Goal: Task Accomplishment & Management: Use online tool/utility

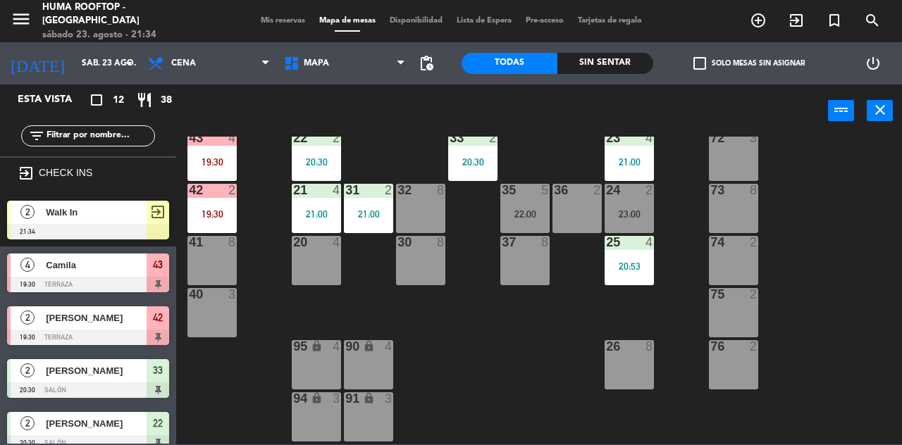
scroll to position [397, 0]
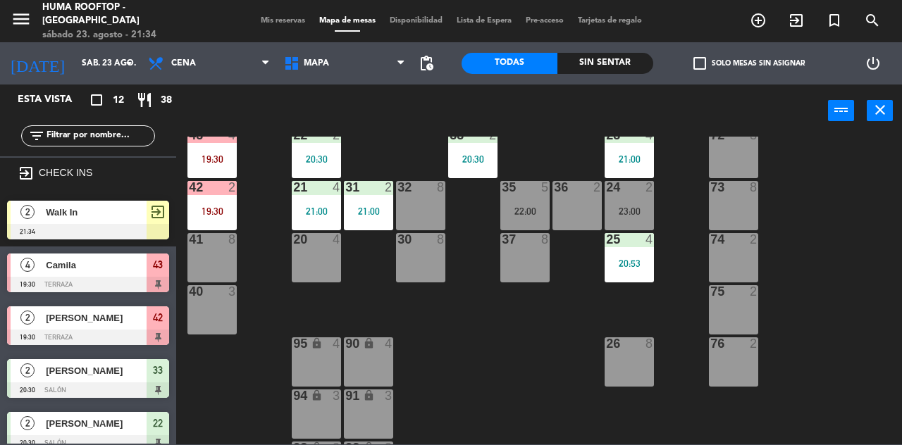
click at [123, 237] on div at bounding box center [88, 232] width 162 height 16
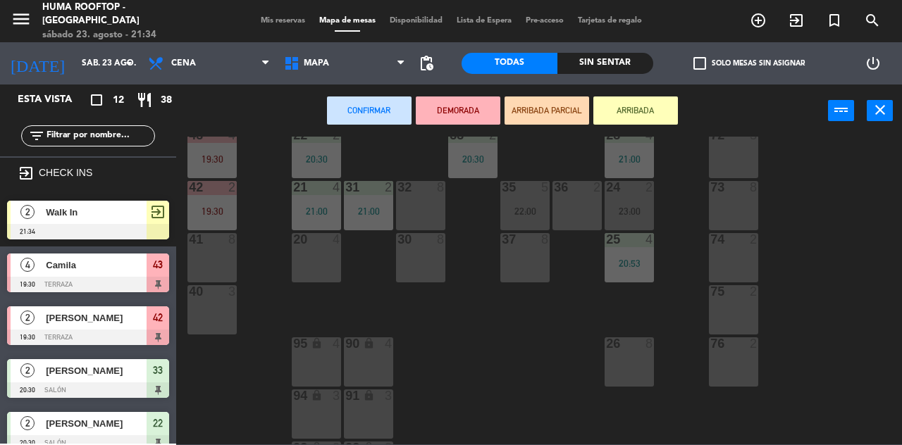
click at [425, 263] on div "30 8" at bounding box center [420, 257] width 49 height 49
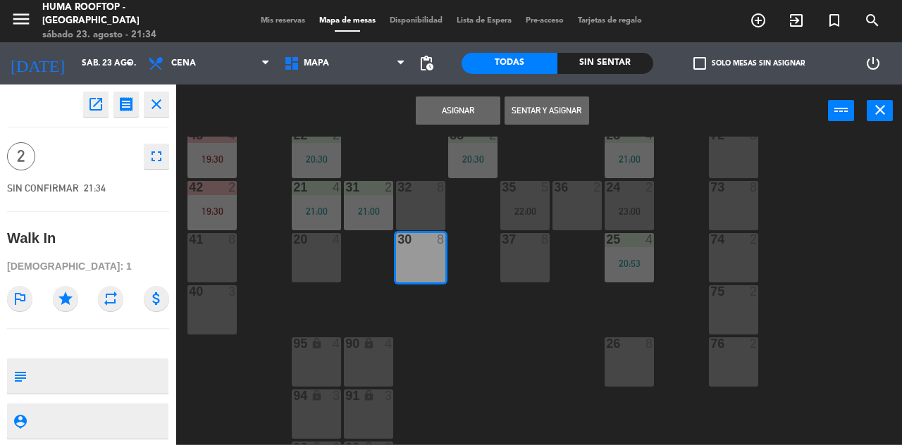
click at [503, 333] on div "61 8 62 8 63 8 60 2 64 2 65 2 50 2 51 2 52 2 53 2 B6 lock 1 B7 lock 1 B8 lock 1…" at bounding box center [543, 291] width 717 height 308
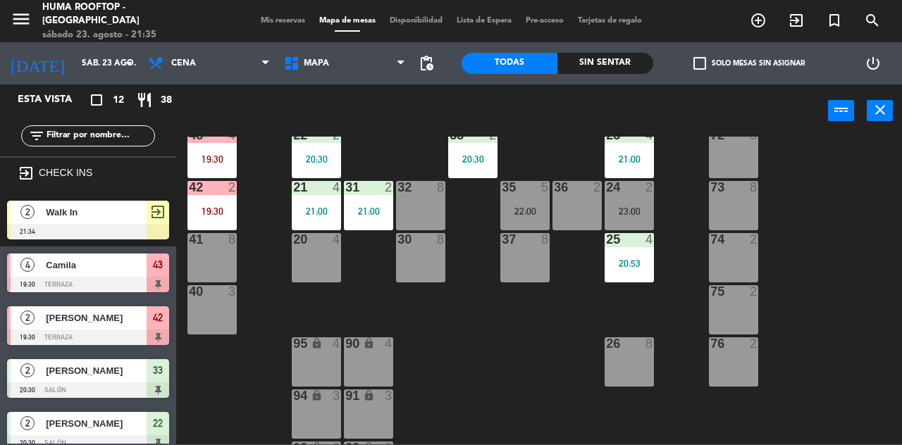
click at [125, 228] on div at bounding box center [88, 232] width 162 height 16
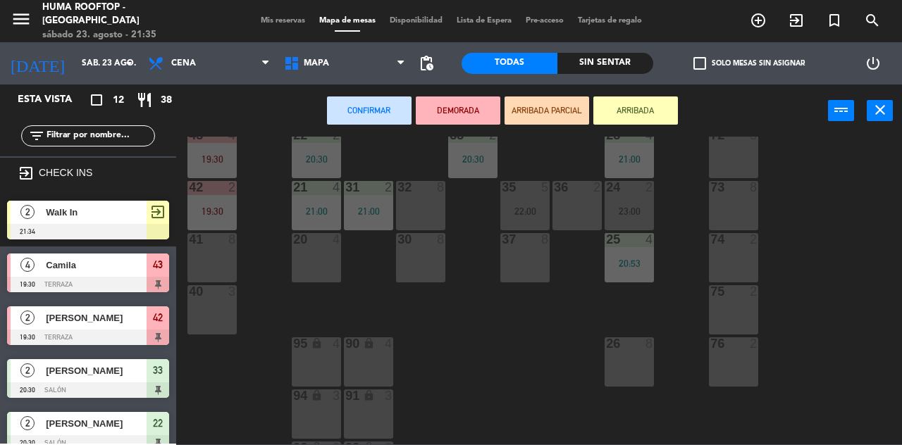
click at [519, 269] on div "37 8" at bounding box center [524, 257] width 49 height 49
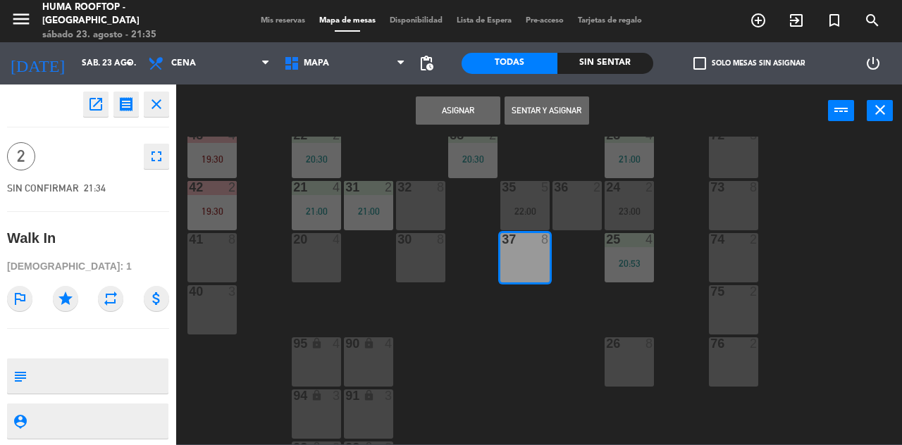
click at [560, 104] on button "Sentar y Asignar" at bounding box center [547, 111] width 85 height 28
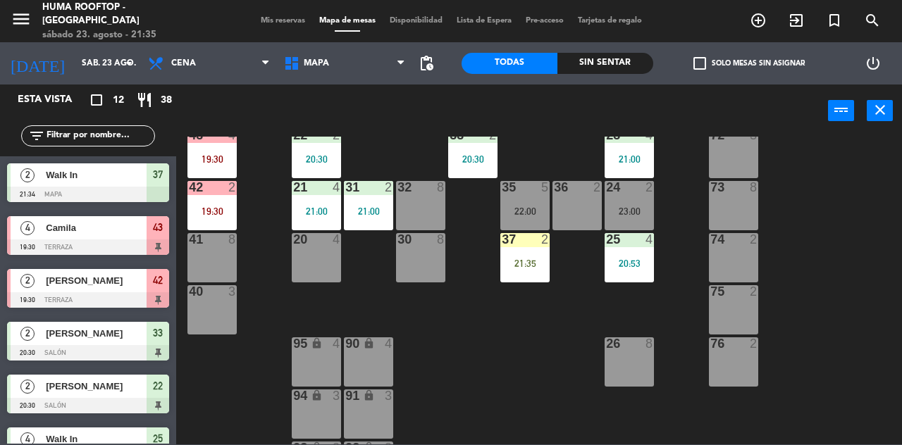
click at [901, 75] on div "power_settings_new" at bounding box center [873, 63] width 58 height 42
click at [519, 259] on div "21:35" at bounding box center [524, 264] width 49 height 10
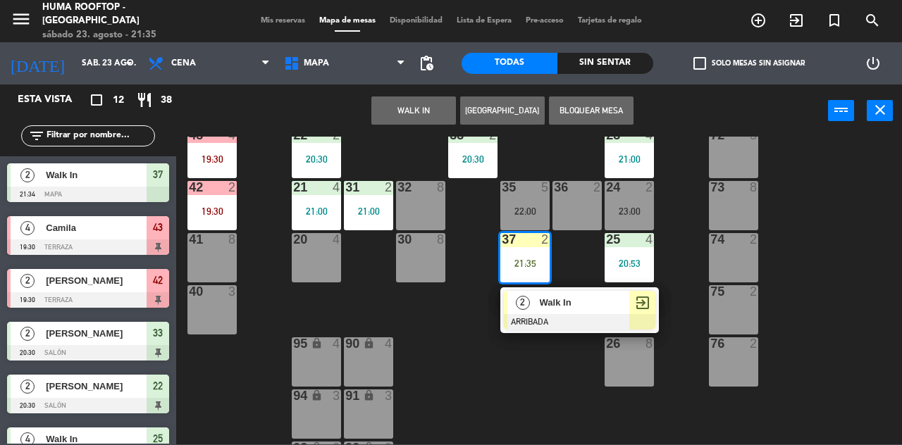
click at [543, 323] on div at bounding box center [580, 322] width 152 height 16
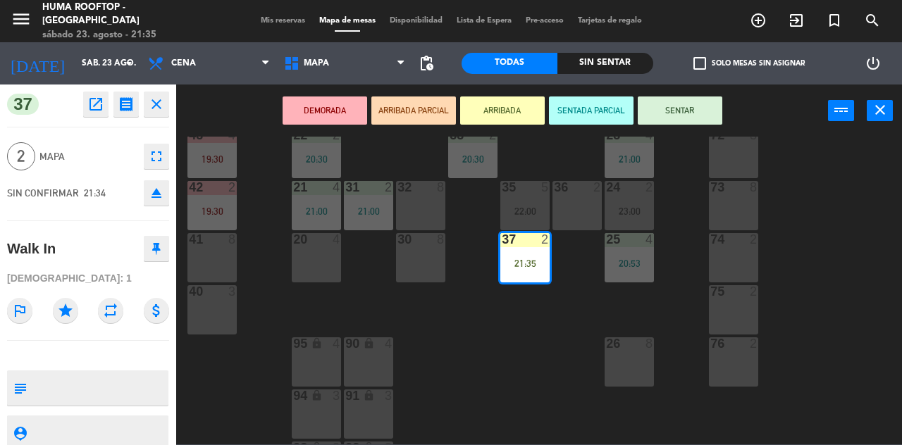
click at [687, 113] on button "SENTAR" at bounding box center [680, 111] width 85 height 28
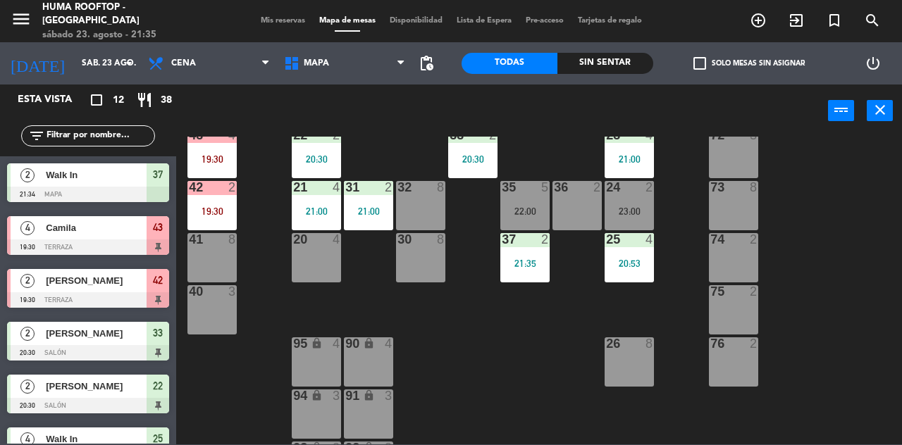
click at [584, 70] on div "Sin sentar" at bounding box center [605, 63] width 96 height 21
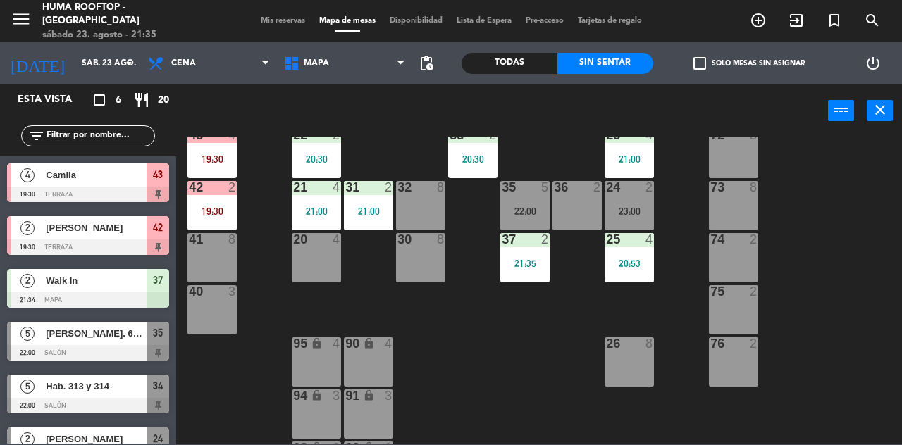
scroll to position [30, 0]
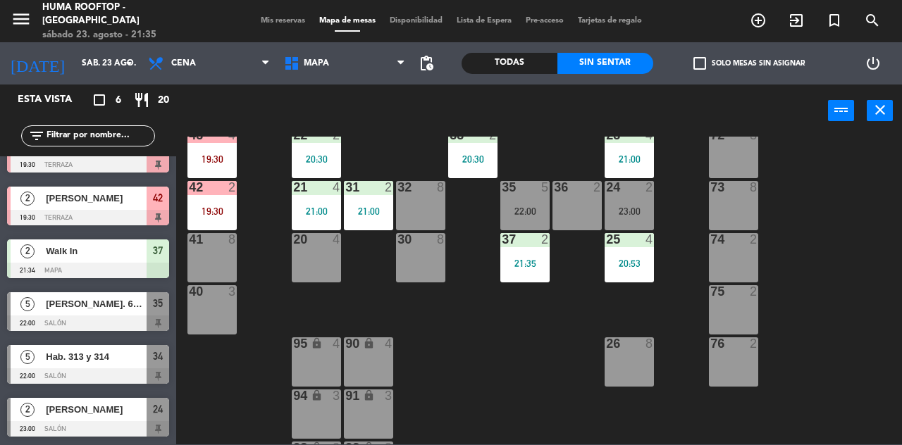
click at [509, 62] on div "Todas" at bounding box center [510, 63] width 96 height 21
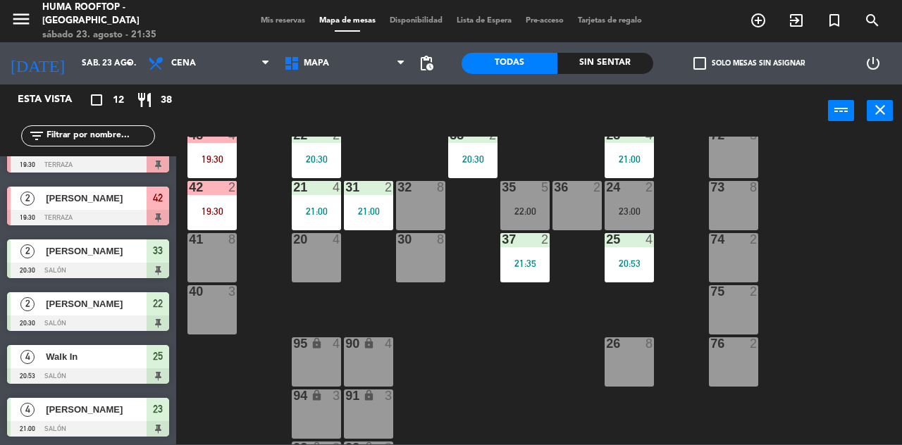
click at [597, 61] on div "Sin sentar" at bounding box center [605, 63] width 96 height 21
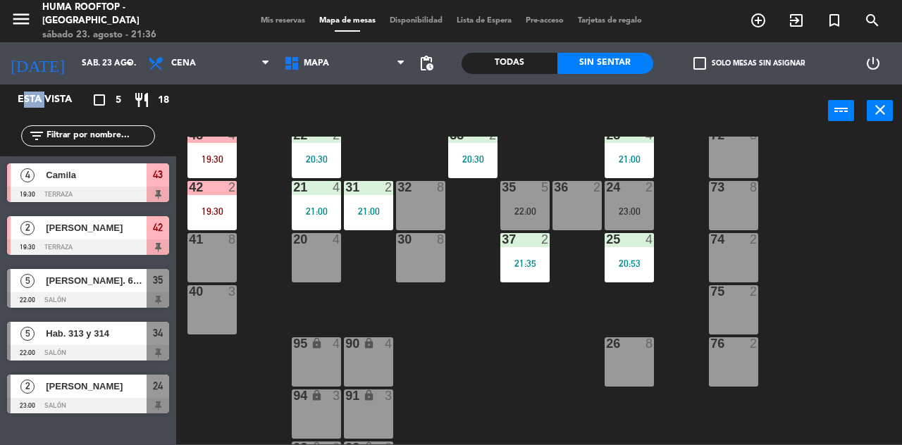
scroll to position [0, 0]
click at [132, 183] on span "Camila" at bounding box center [96, 175] width 101 height 15
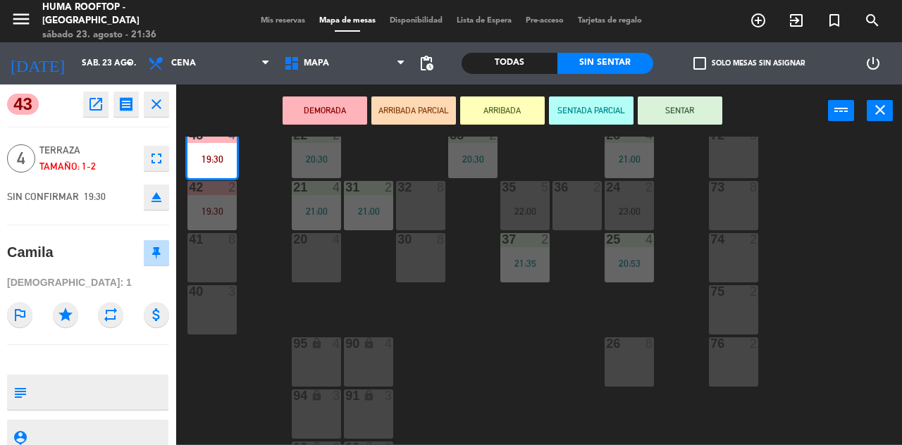
click at [509, 105] on button "ARRIBADA" at bounding box center [502, 111] width 85 height 28
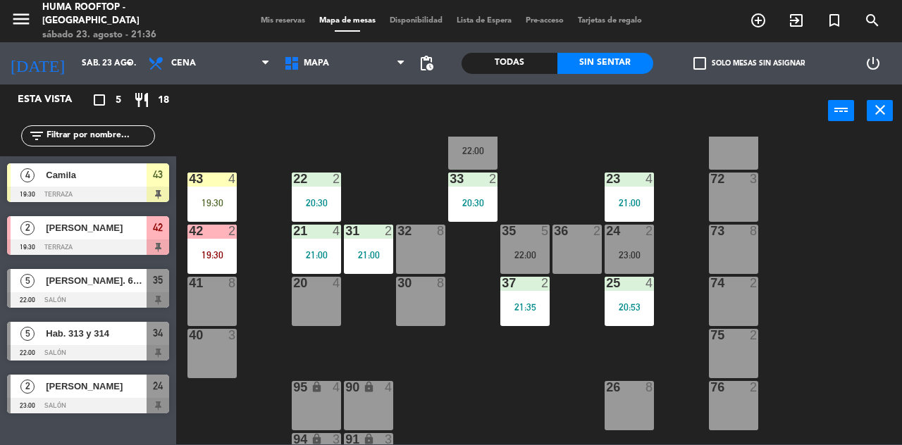
scroll to position [356, 0]
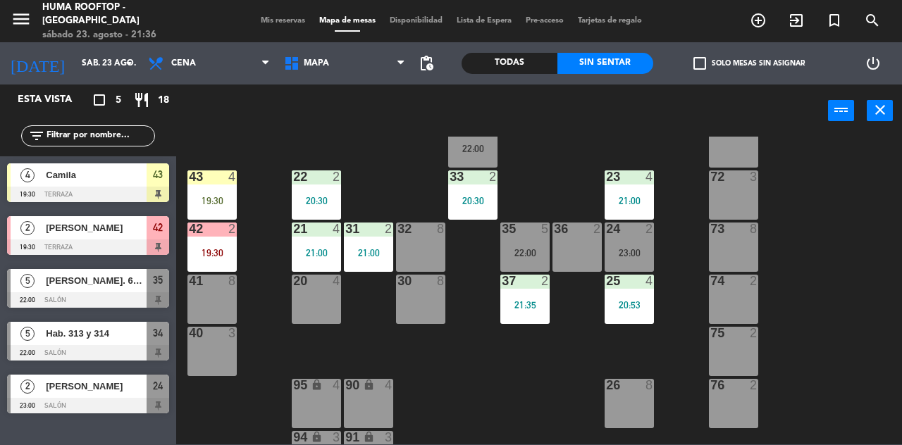
click at [620, 259] on div "24 2 23:00" at bounding box center [629, 247] width 49 height 49
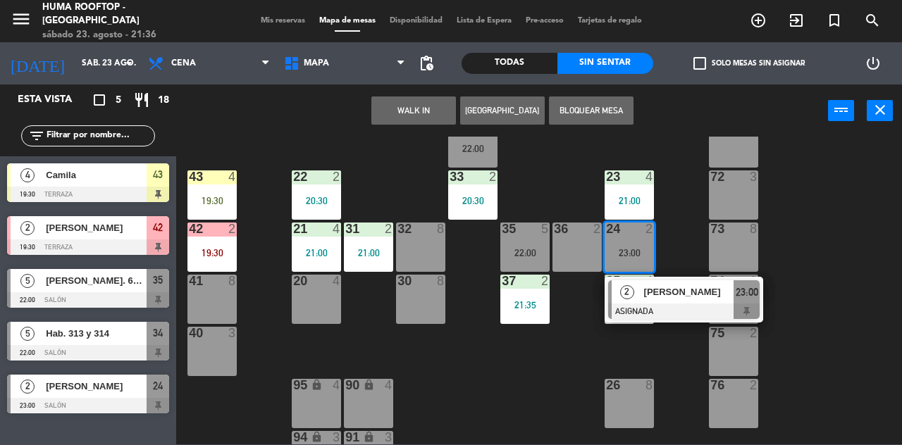
click at [573, 261] on div "36 2" at bounding box center [577, 247] width 49 height 49
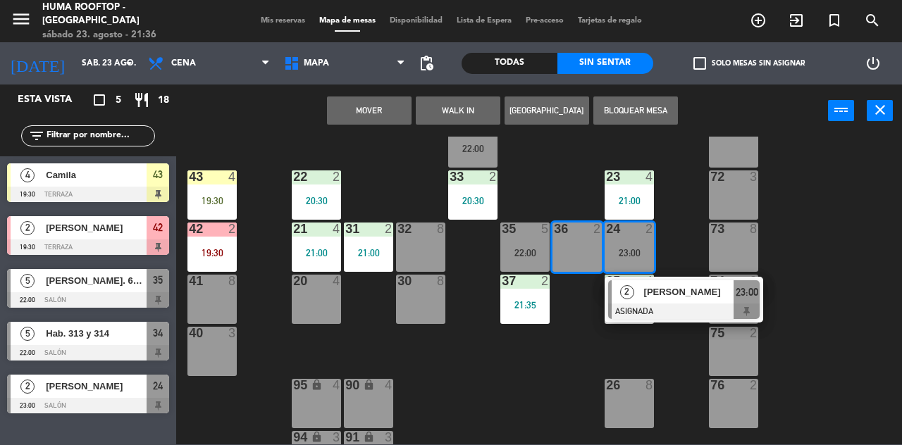
click at [377, 117] on button "Mover" at bounding box center [369, 111] width 85 height 28
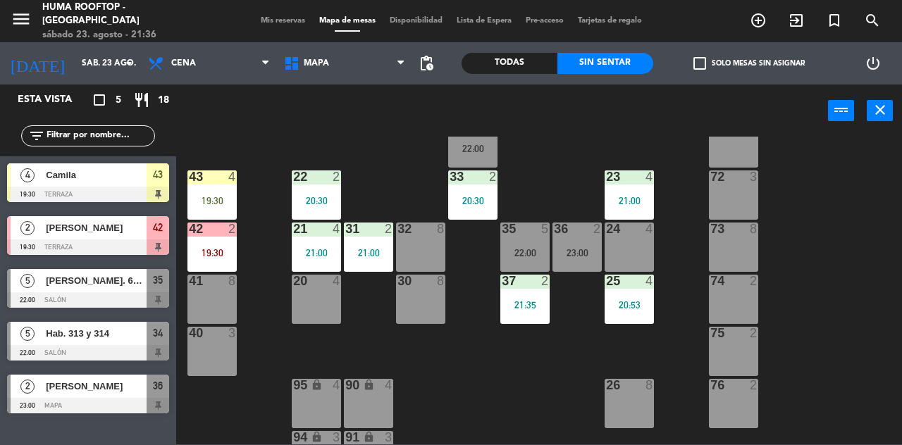
click at [129, 174] on span "Camila" at bounding box center [96, 175] width 101 height 15
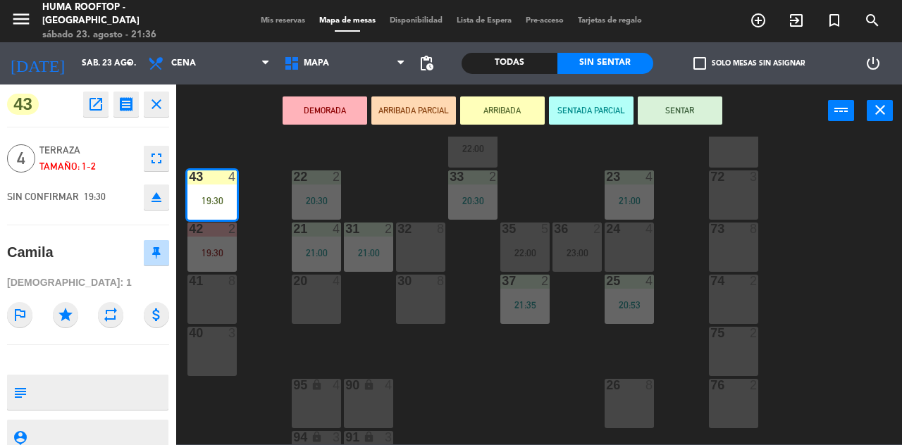
click at [617, 246] on div "24 4" at bounding box center [629, 247] width 49 height 49
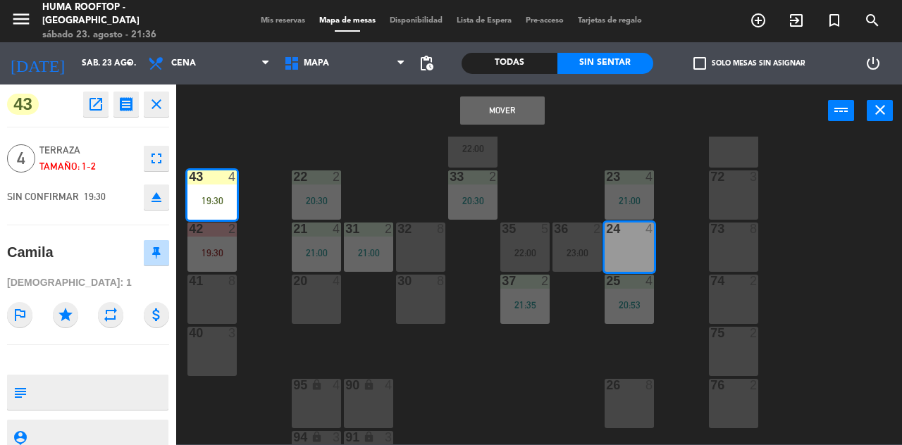
click at [536, 85] on div "Mover power_input close" at bounding box center [502, 112] width 652 height 54
click at [509, 107] on button "Mover" at bounding box center [502, 111] width 85 height 28
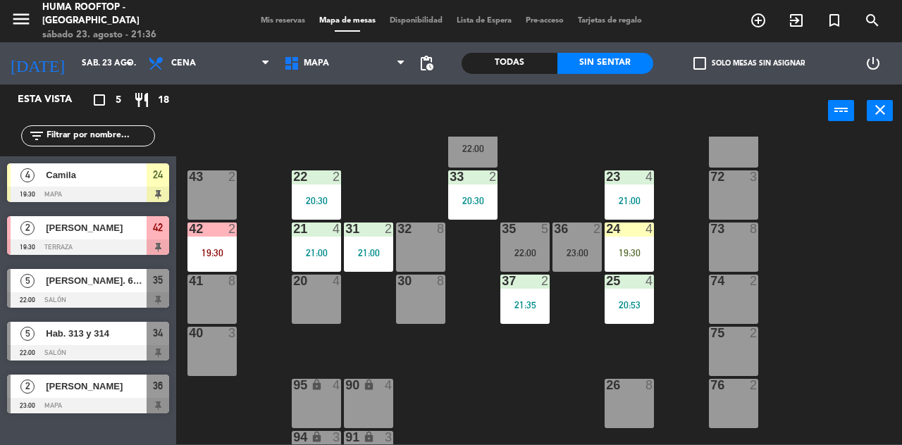
click at [632, 257] on div "19:30" at bounding box center [629, 253] width 49 height 10
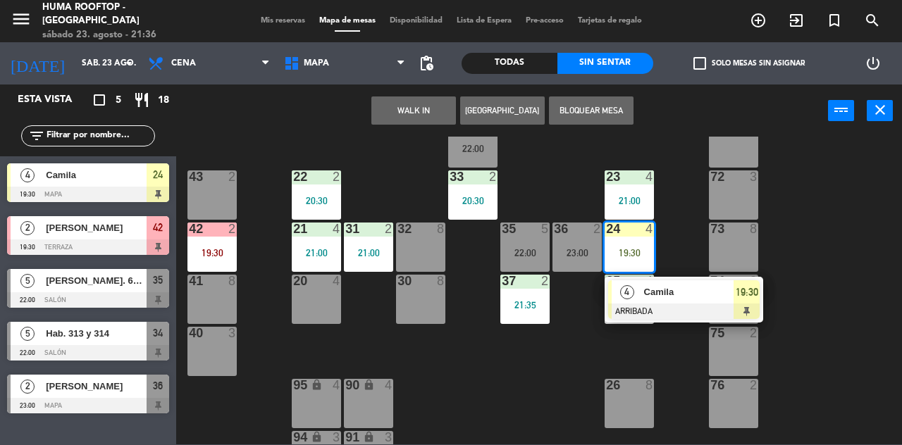
click at [673, 319] on div at bounding box center [684, 312] width 152 height 16
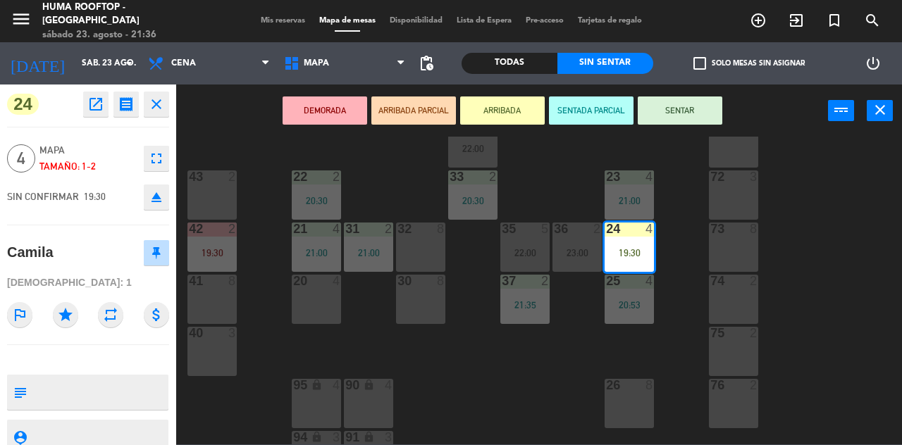
click at [694, 113] on button "SENTAR" at bounding box center [680, 111] width 85 height 28
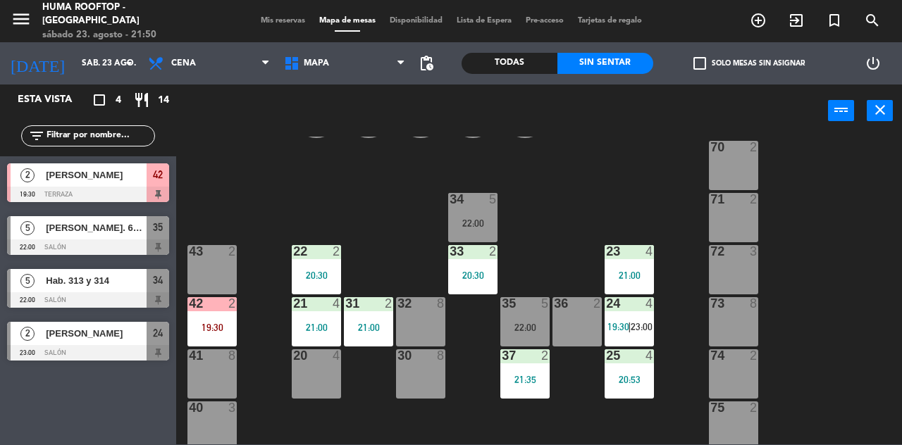
scroll to position [283, 0]
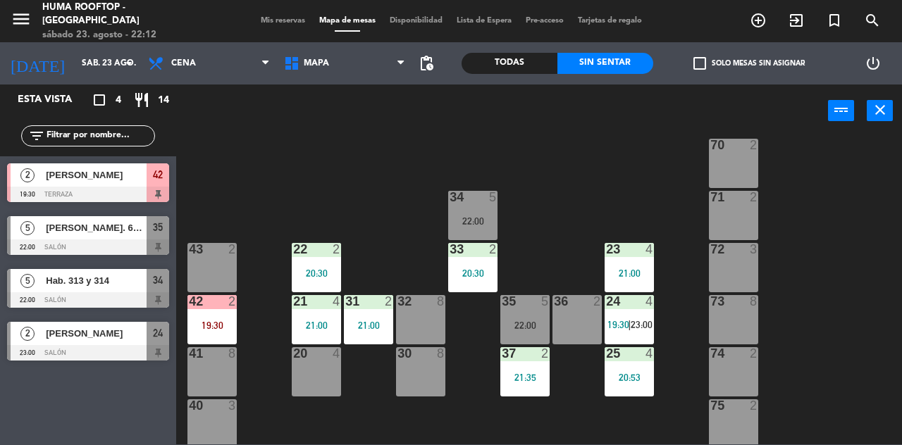
click at [138, 234] on span "[PERSON_NAME]. 615 y 616" at bounding box center [96, 228] width 101 height 15
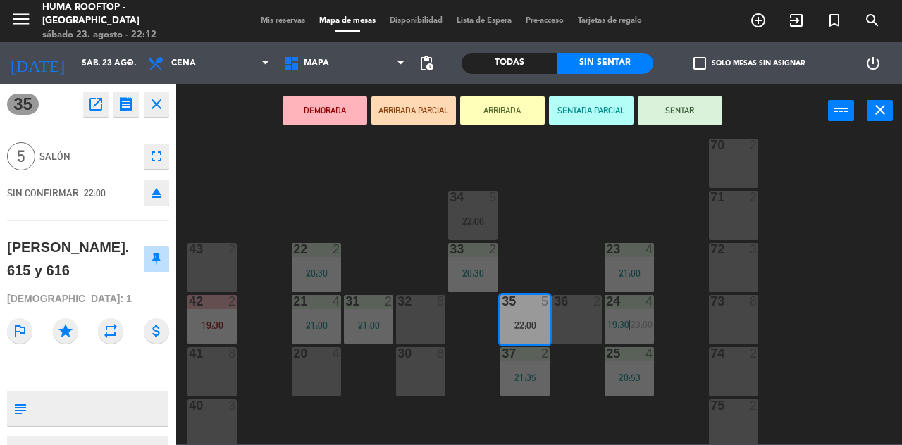
click at [669, 111] on button "SENTAR" at bounding box center [680, 111] width 85 height 28
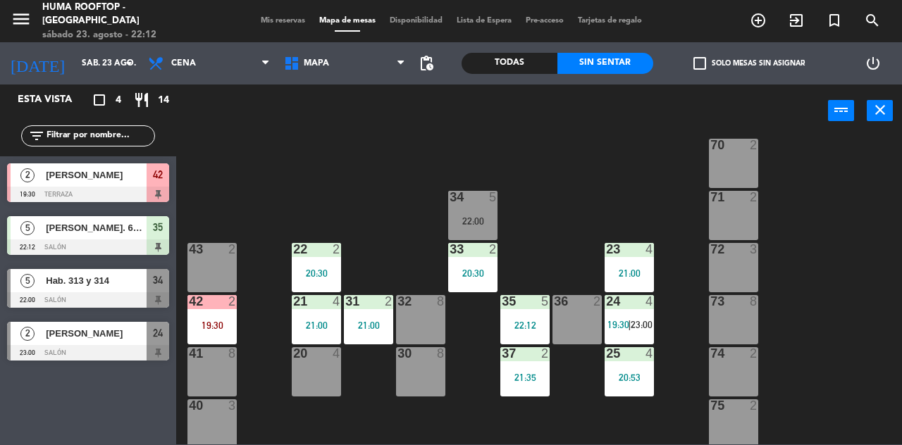
click at [134, 237] on div "[PERSON_NAME]. 615 y 616" at bounding box center [95, 227] width 102 height 23
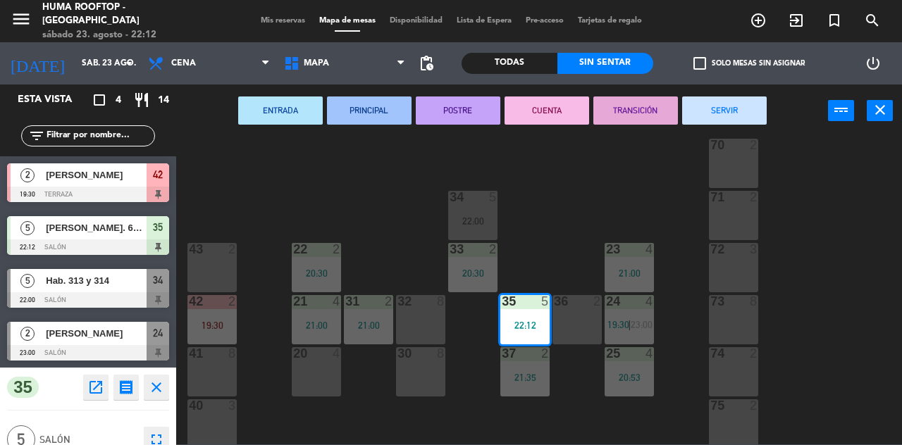
click at [407, 206] on div "61 8 62 8 63 8 60 2 64 2 65 2 50 2 51 2 52 2 53 2 B6 lock 1 B7 lock 1 B8 lock 1…" at bounding box center [543, 291] width 717 height 308
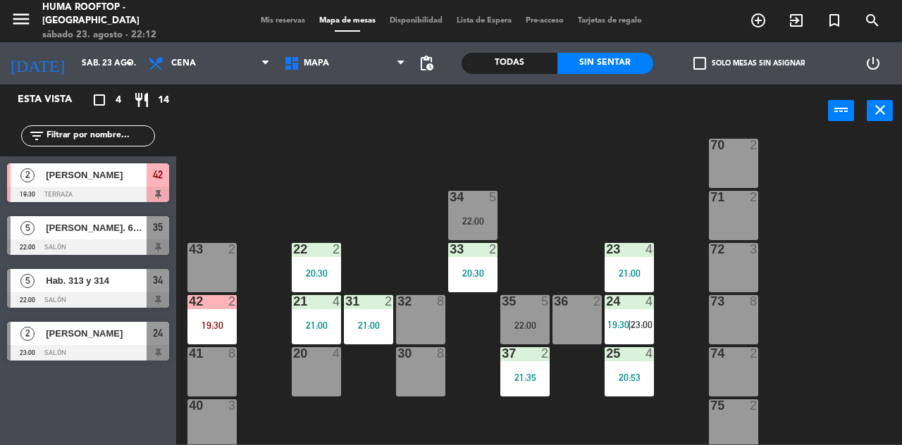
click at [58, 276] on span "Hab. 313 y 314" at bounding box center [96, 280] width 101 height 15
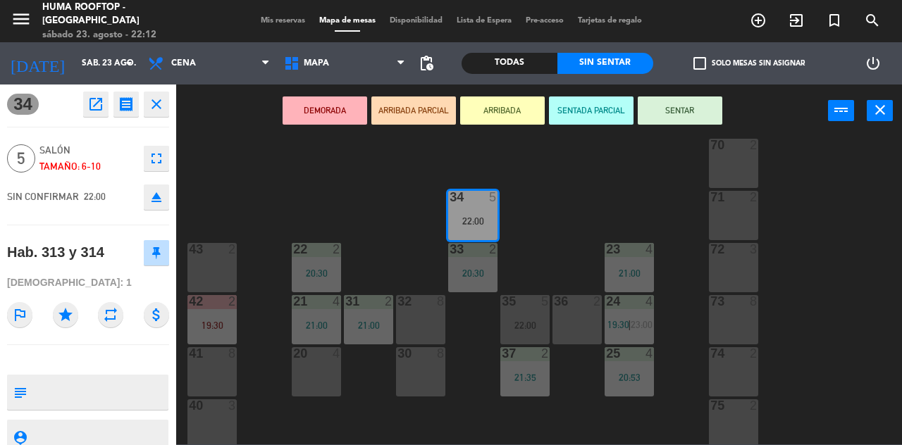
click at [664, 107] on button "SENTAR" at bounding box center [680, 111] width 85 height 28
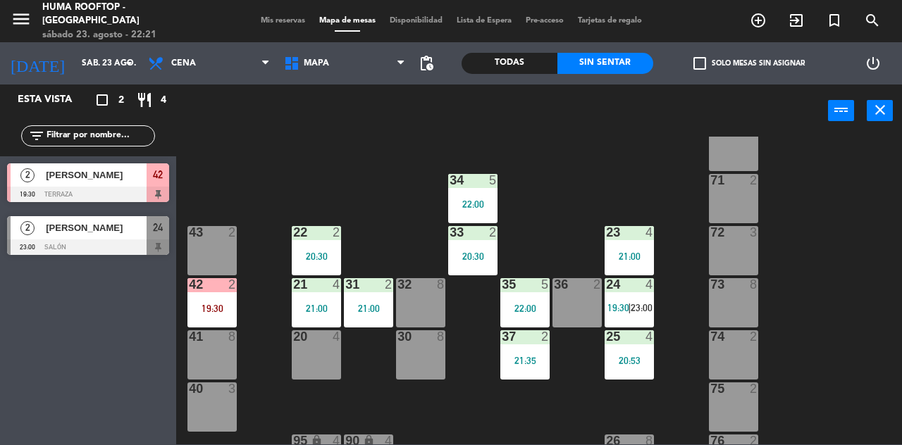
scroll to position [278, 0]
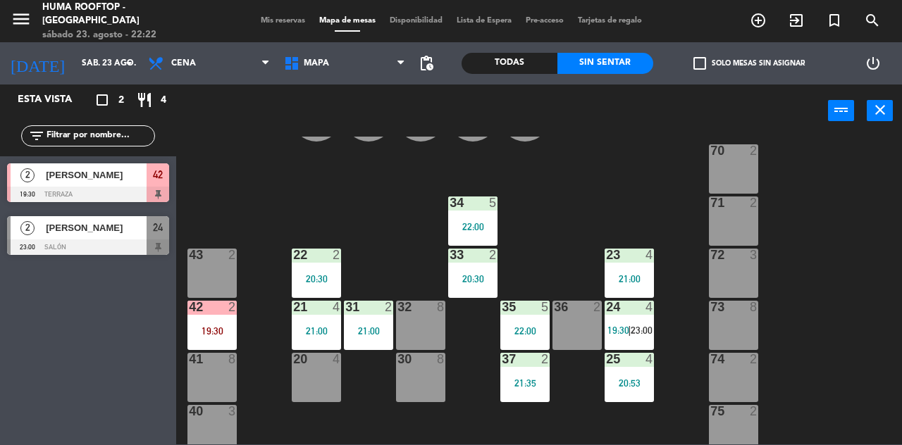
click at [527, 56] on div "Todas" at bounding box center [510, 63] width 96 height 21
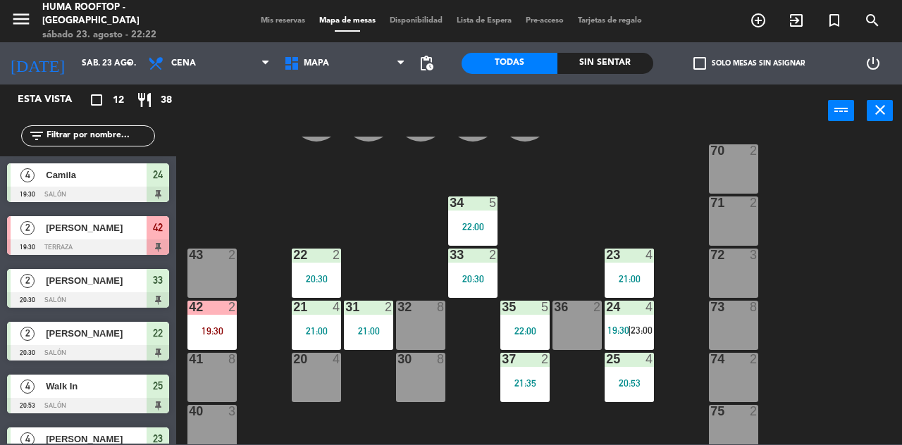
click at [584, 62] on div "Sin sentar" at bounding box center [605, 63] width 96 height 21
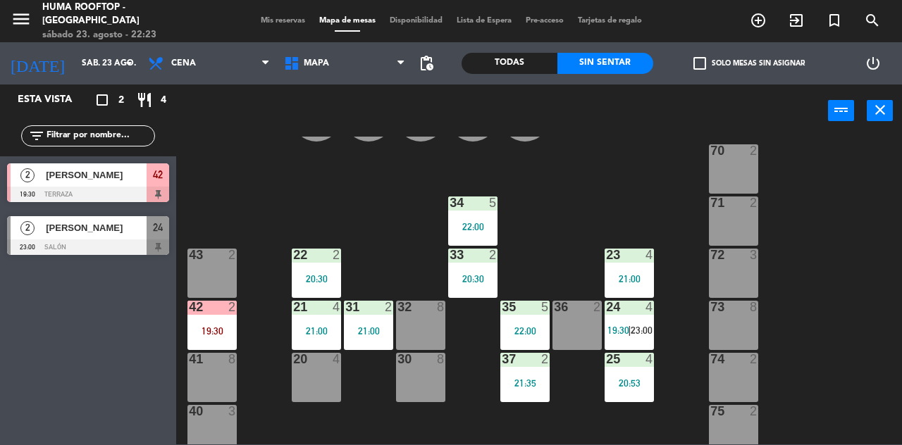
click at [505, 66] on div "Todas" at bounding box center [510, 63] width 96 height 21
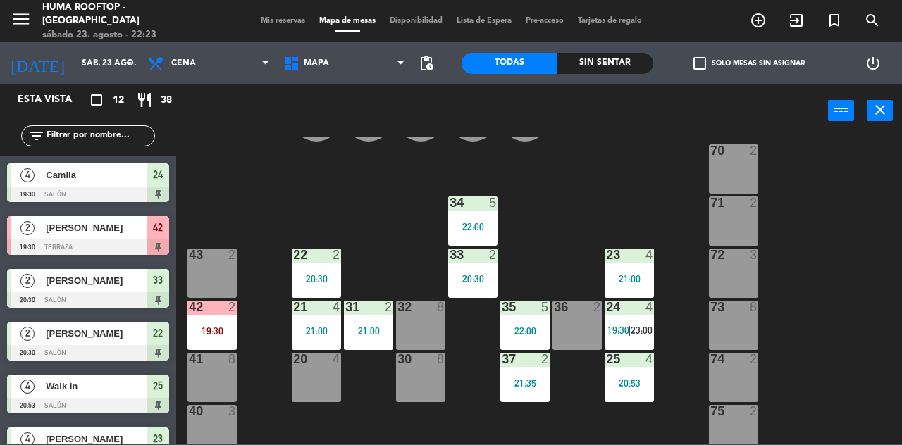
scroll to position [347, 0]
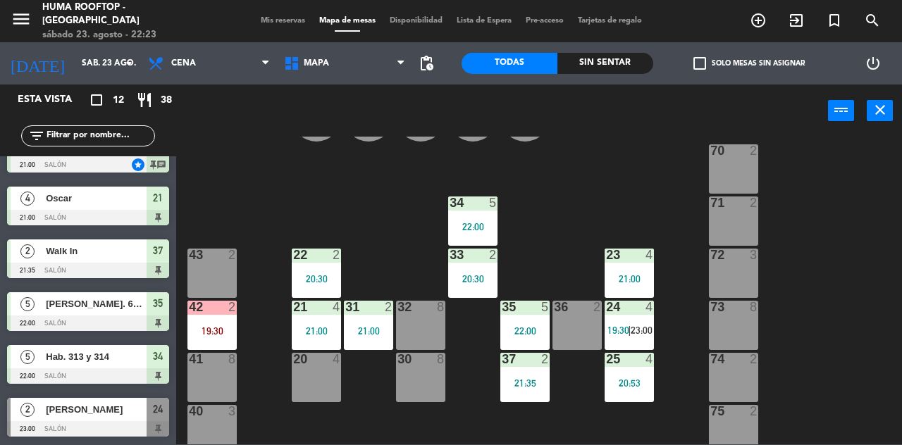
click at [94, 71] on input "sáb. 23 ago." at bounding box center [131, 63] width 112 height 24
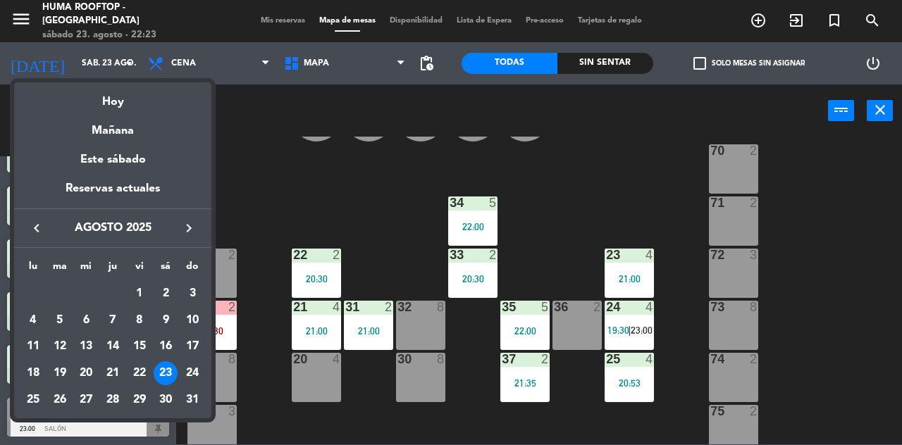
click at [183, 368] on div "24" at bounding box center [192, 374] width 24 height 24
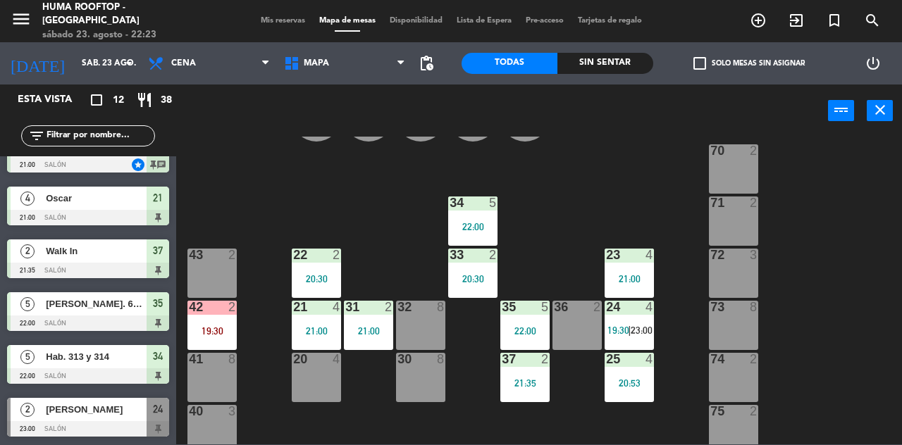
type input "dom. 24 ago."
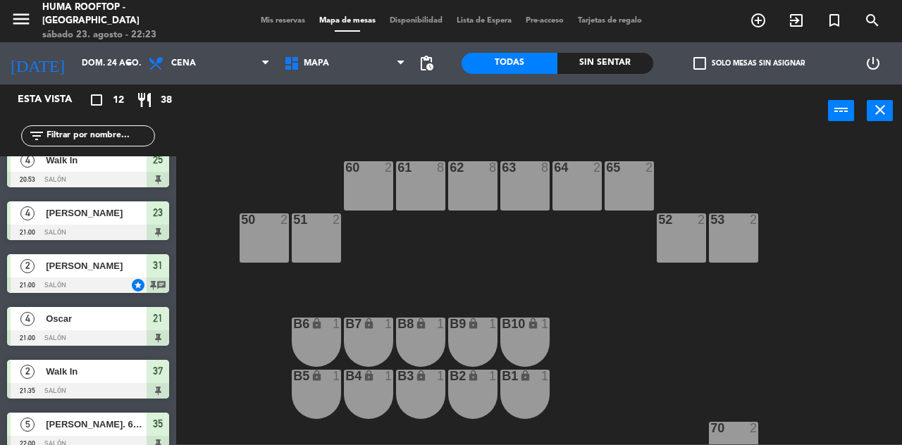
scroll to position [0, 0]
